Goal: Transaction & Acquisition: Purchase product/service

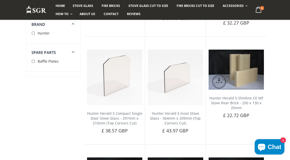
scroll to position [591, 0]
click at [185, 137] on span "Add to Cart" at bounding box center [177, 139] width 21 height 5
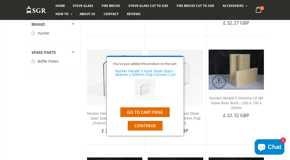
click at [160, 117] on link "Go to cart page" at bounding box center [144, 112] width 49 height 10
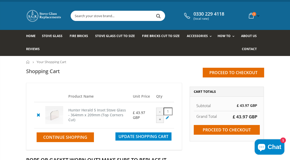
scroll to position [4, 0]
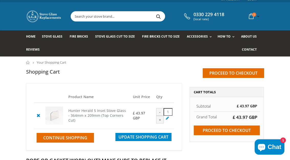
click at [102, 119] on cpc "Hunter Herald 5 Inset Stove Glass - 364mm x 209mm (Top Corners Cut)" at bounding box center [97, 115] width 58 height 15
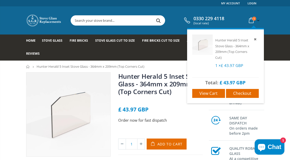
click at [245, 93] on span "Checkout" at bounding box center [242, 94] width 18 height 6
click at [251, 92] on link "Checkout" at bounding box center [242, 93] width 33 height 9
